Goal: Information Seeking & Learning: Understand process/instructions

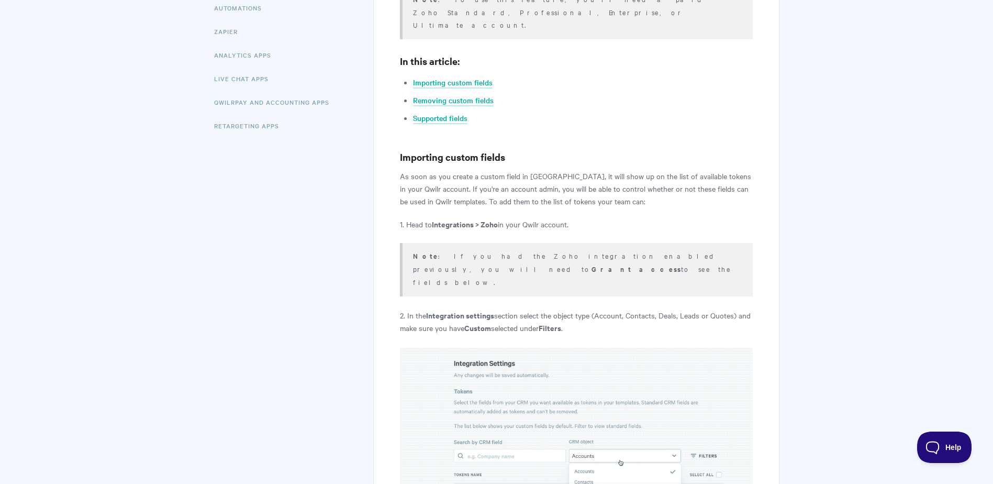
scroll to position [262, 0]
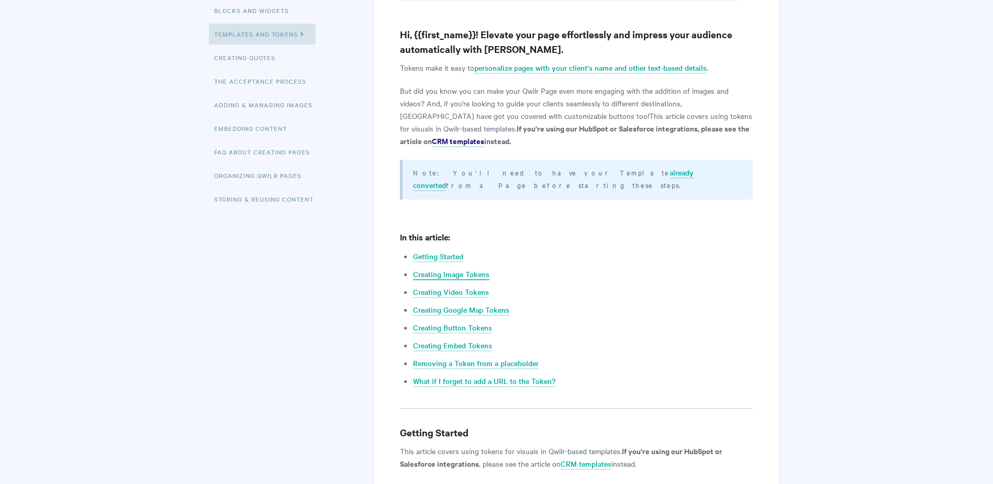
click at [451, 269] on link "Creating Image Tokens" at bounding box center [451, 275] width 76 height 12
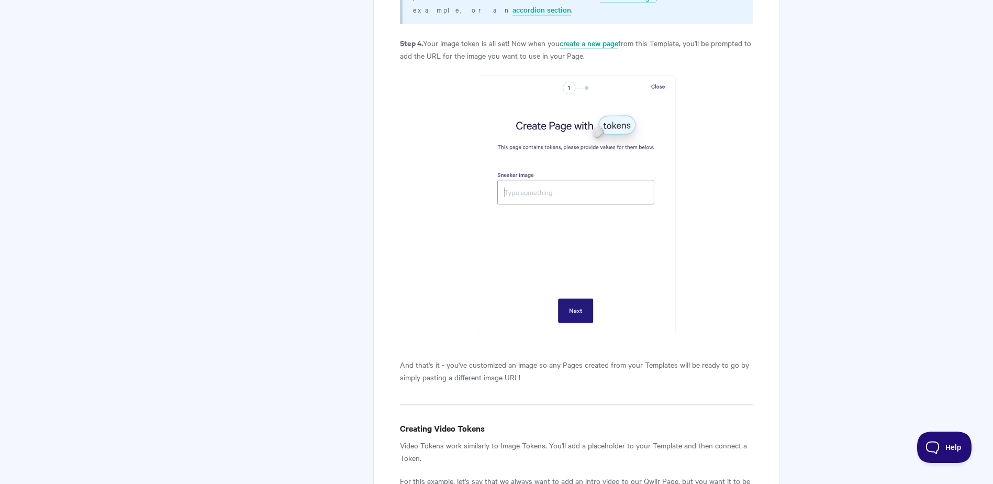
scroll to position [1959, 0]
